Goal: Obtain resource: Download file/media

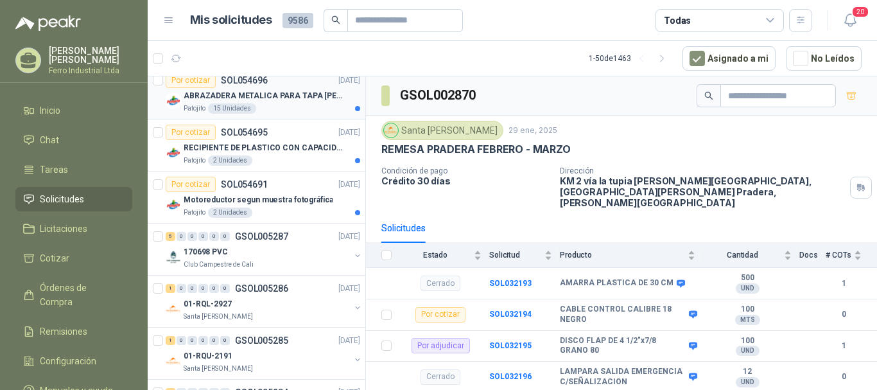
scroll to position [193, 0]
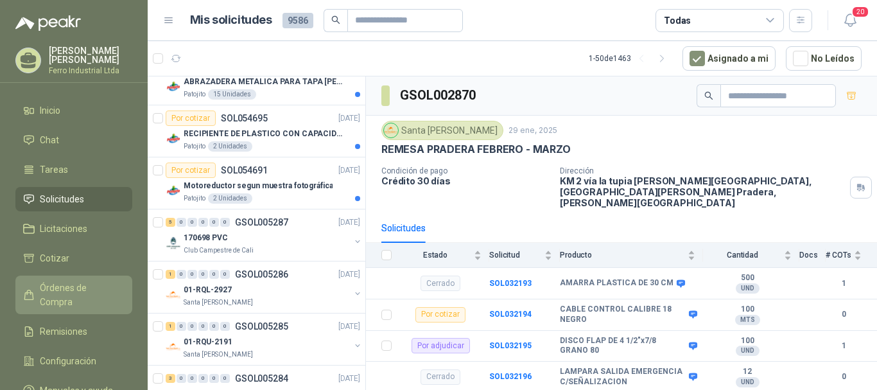
click at [69, 291] on span "Órdenes de Compra" at bounding box center [80, 295] width 80 height 28
click at [87, 281] on span "Órdenes de Compra" at bounding box center [80, 295] width 80 height 28
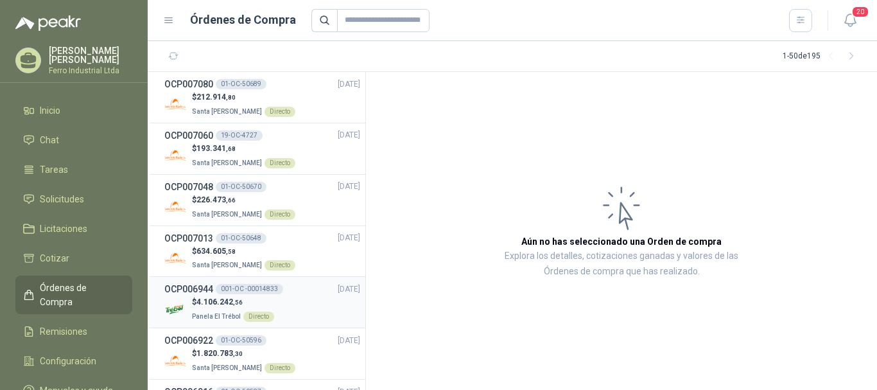
scroll to position [64, 0]
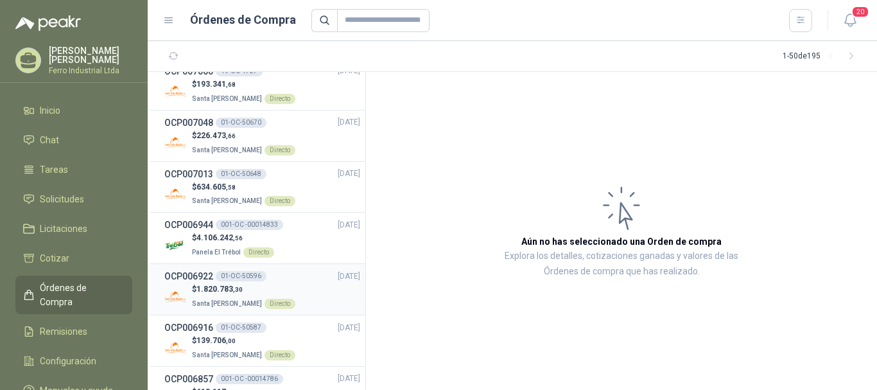
click at [310, 290] on div "$ 1.820.783 ,30 Santa [PERSON_NAME] Directo" at bounding box center [262, 296] width 196 height 26
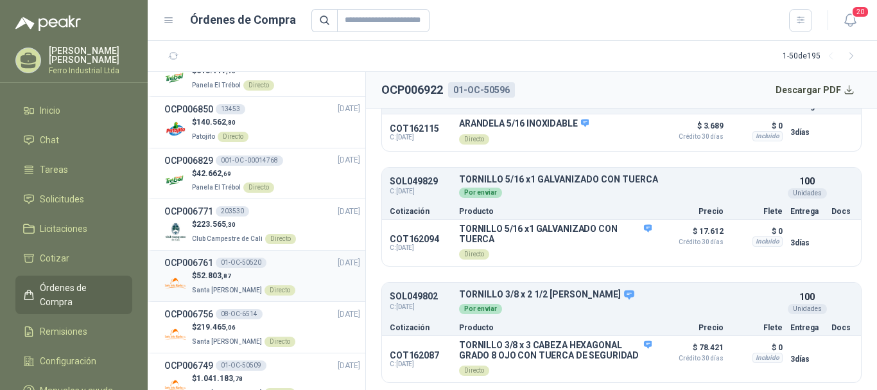
scroll to position [450, 0]
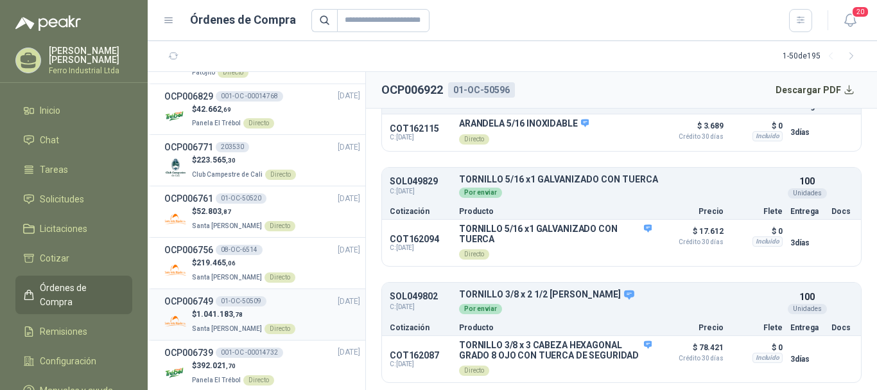
click at [310, 317] on div "$ 1.041.183 ,78 Santa [PERSON_NAME] Directo" at bounding box center [262, 321] width 196 height 26
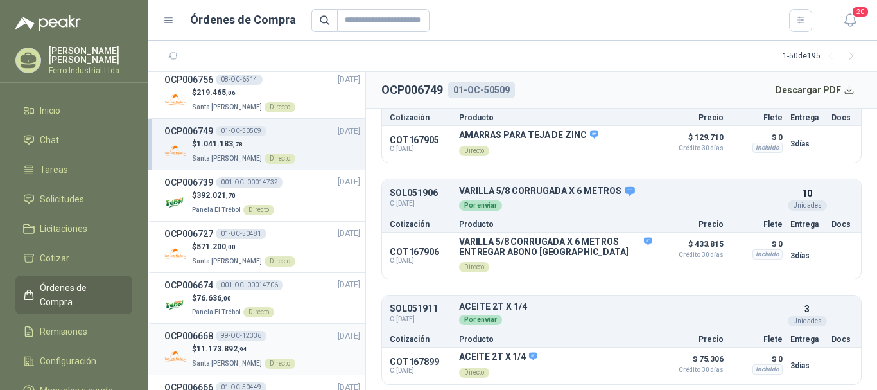
scroll to position [642, 0]
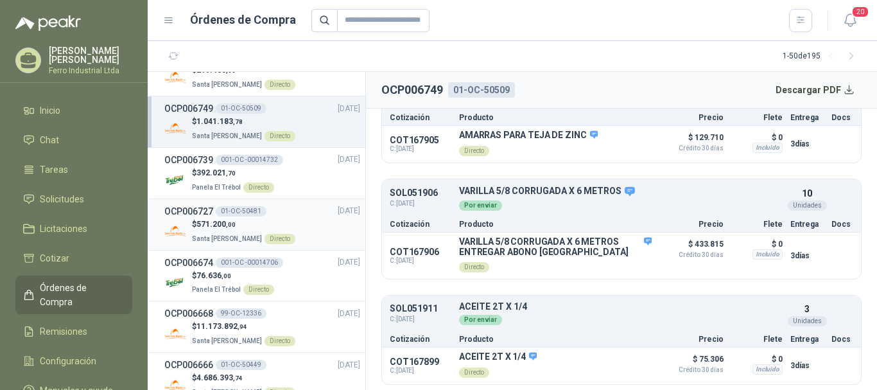
click at [338, 215] on span "[DATE]" at bounding box center [349, 211] width 22 height 12
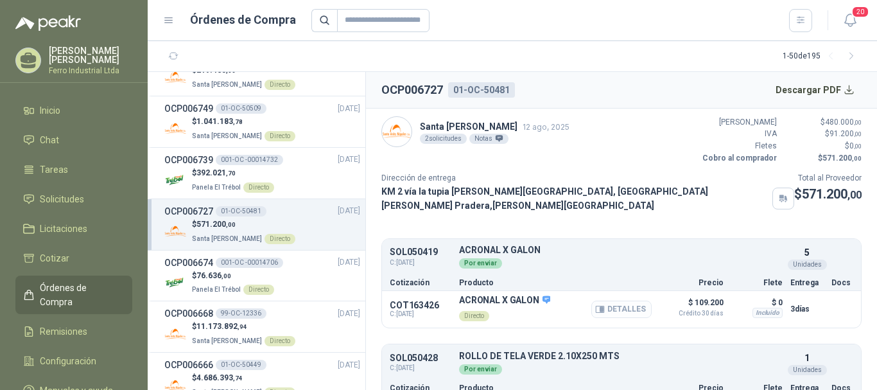
scroll to position [45, 0]
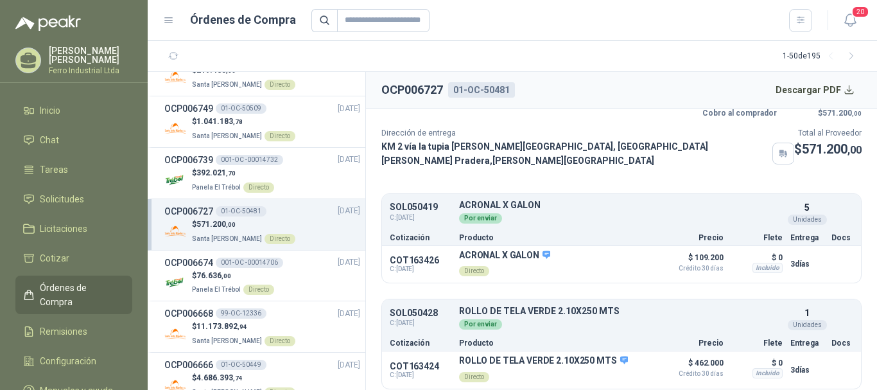
click at [601, 46] on section "1 - 50 de 195" at bounding box center [513, 56] width 730 height 31
click at [838, 87] on button "Descargar PDF" at bounding box center [816, 90] width 94 height 26
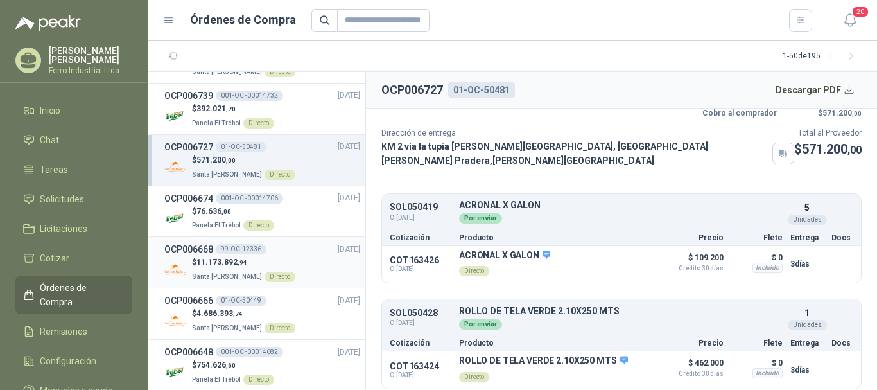
click at [270, 255] on div "OCP006668 99-OC-12336 [DATE]" at bounding box center [262, 249] width 196 height 14
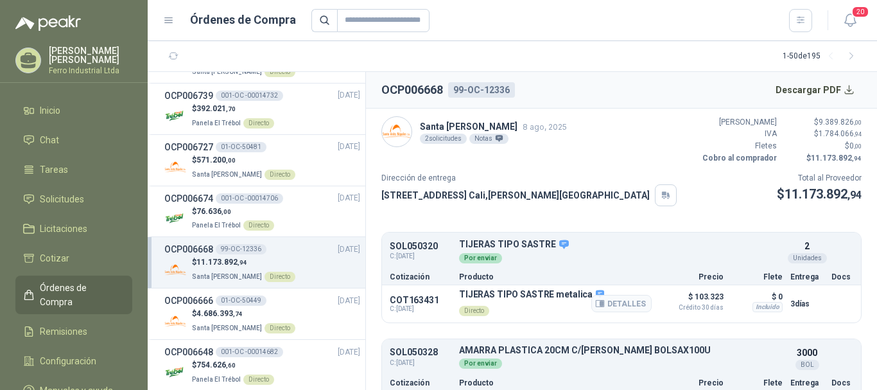
scroll to position [57, 0]
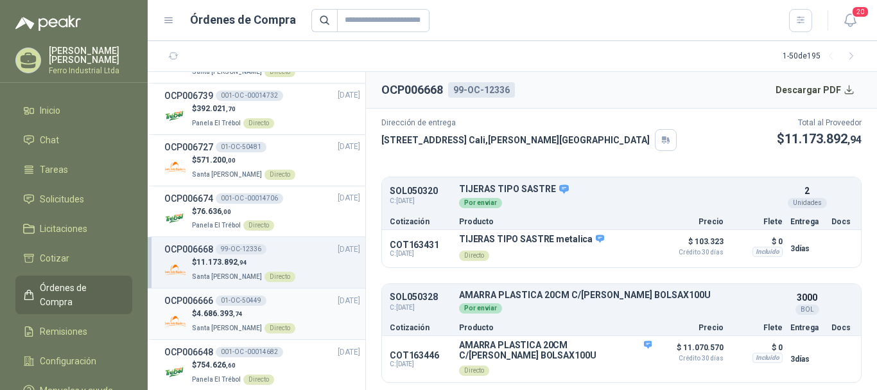
click at [319, 317] on div "$ 4.686.393 ,74 Santa [PERSON_NAME] Directo" at bounding box center [262, 321] width 196 height 26
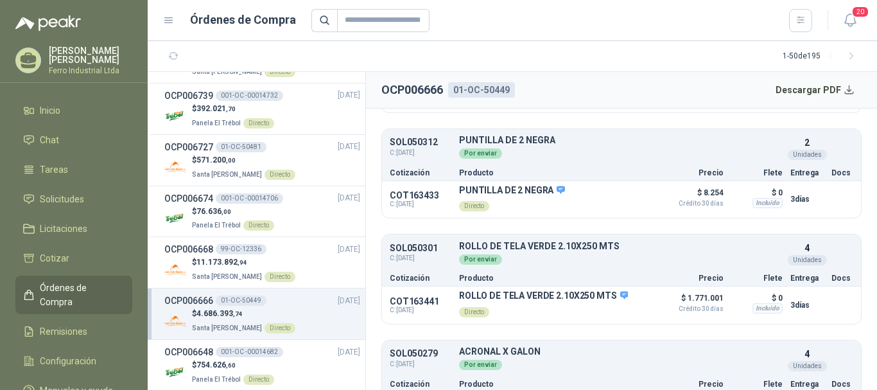
scroll to position [362, 0]
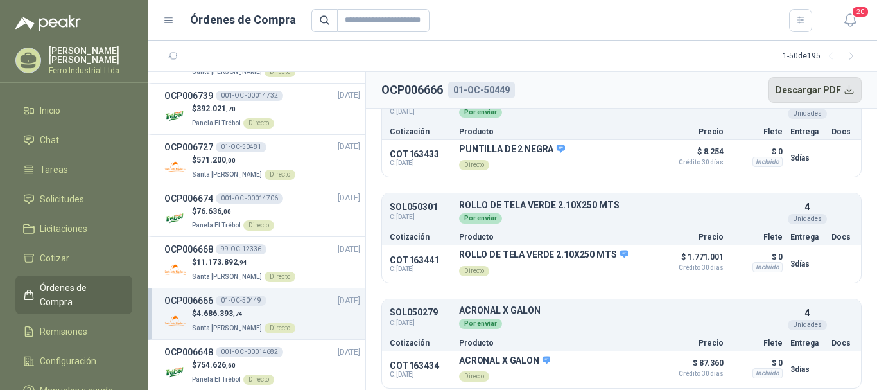
click at [810, 94] on button "Descargar PDF" at bounding box center [816, 90] width 94 height 26
